Goal: Task Accomplishment & Management: Manage account settings

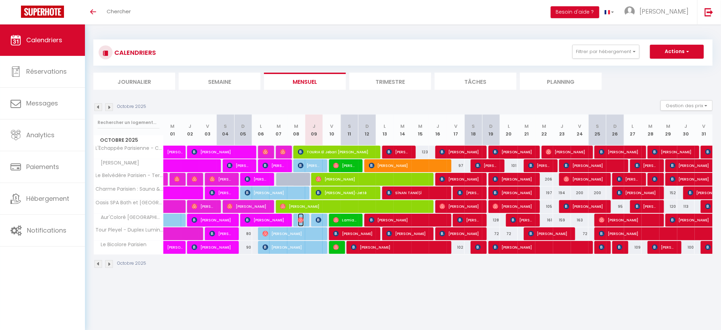
click at [300, 221] on img at bounding box center [301, 220] width 6 height 6
select select "OK"
select select "0"
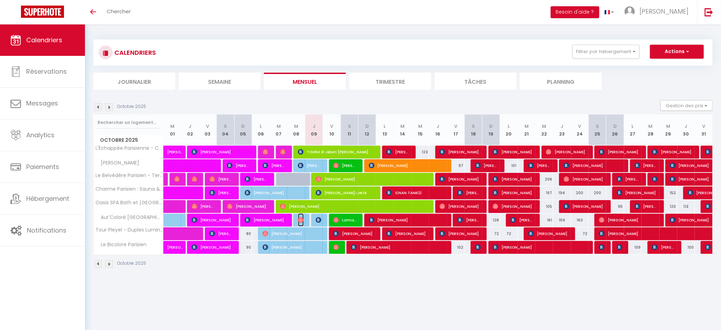
select select "1"
select select
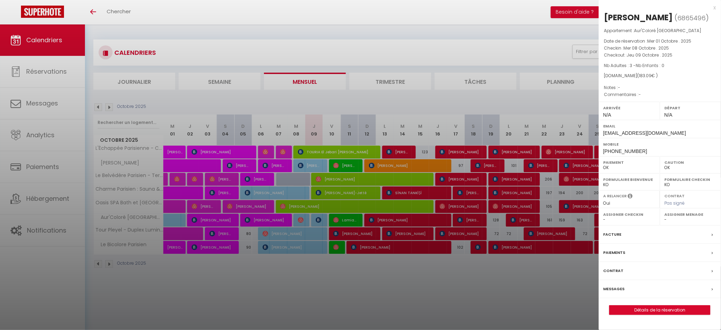
click at [713, 8] on div "x" at bounding box center [656, 7] width 117 height 8
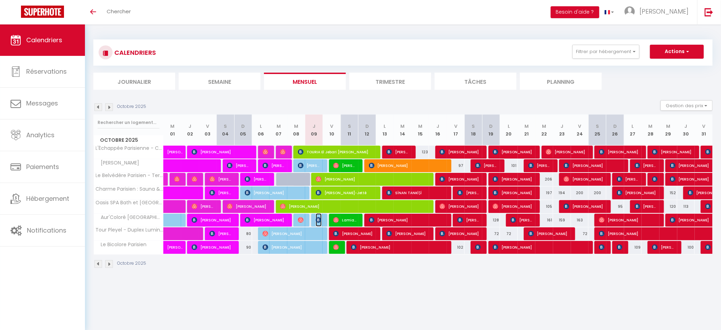
click at [321, 221] on span "Ling-Kit Mok" at bounding box center [319, 220] width 6 height 13
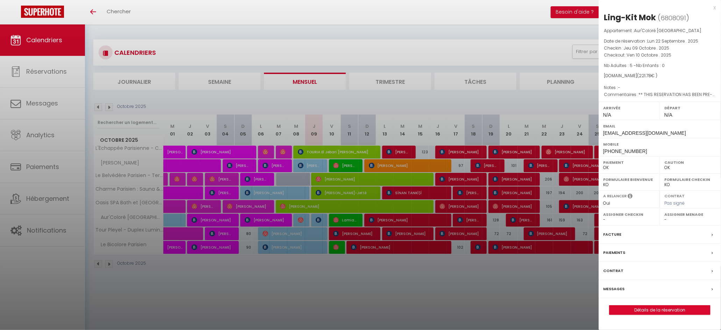
click at [713, 7] on div "x" at bounding box center [656, 7] width 117 height 8
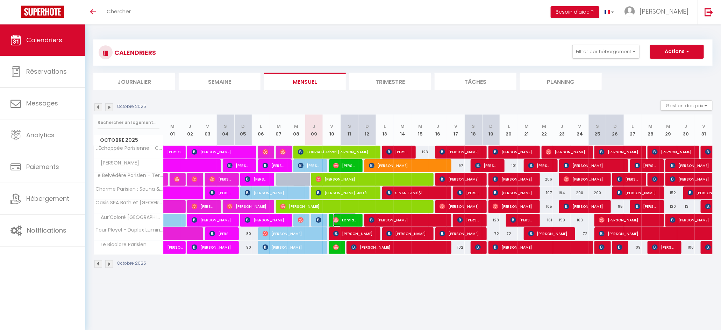
click at [350, 221] on span "Lamia Kebabi" at bounding box center [345, 220] width 24 height 13
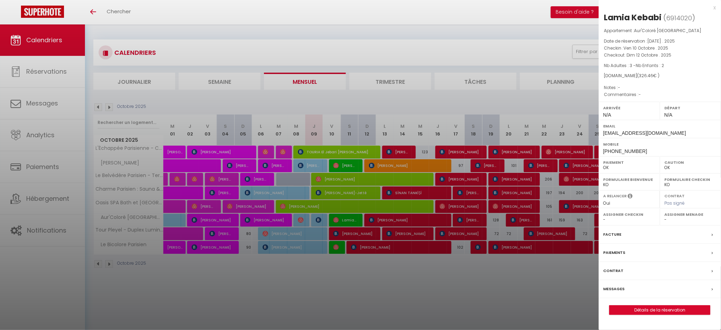
click at [715, 7] on div "x" at bounding box center [656, 7] width 117 height 8
